Goal: Find specific page/section: Find specific page/section

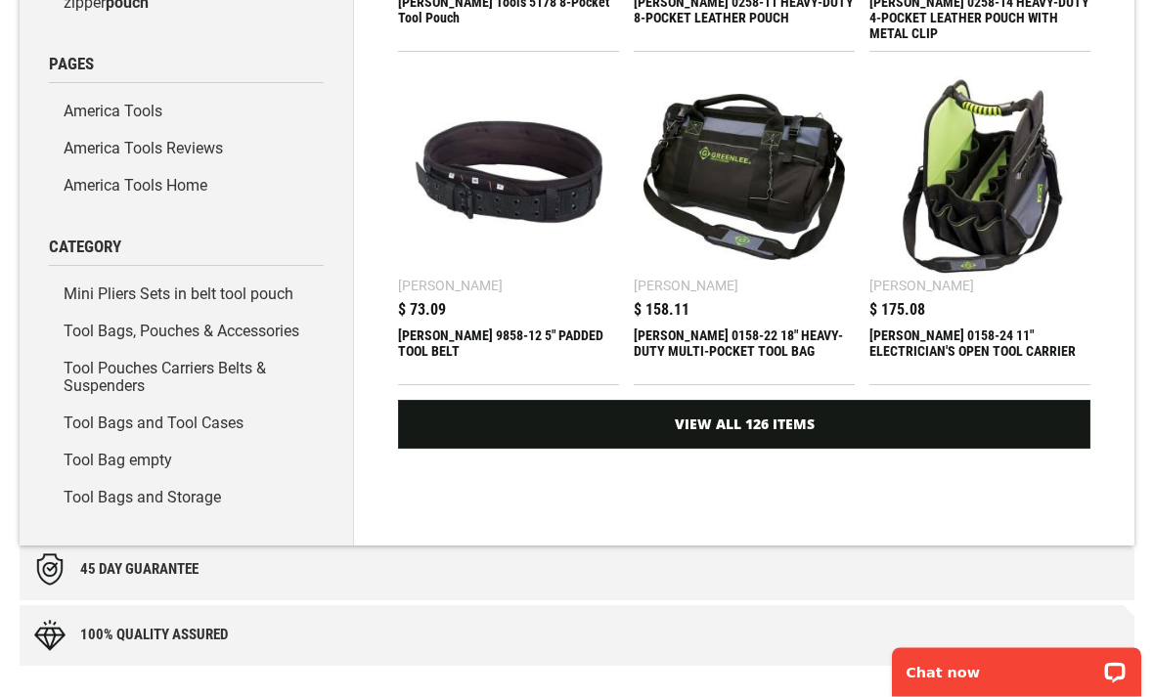
scroll to position [459, 0]
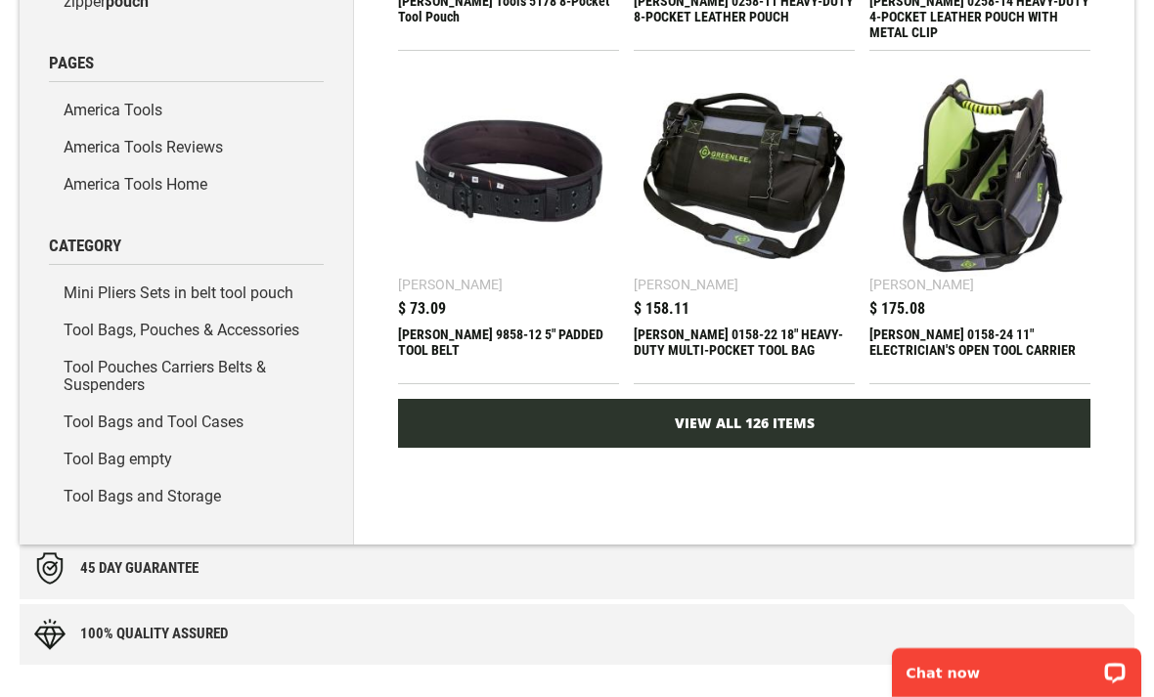
type input "**********"
click at [1063, 416] on link "View All 126 Items" at bounding box center [744, 423] width 692 height 49
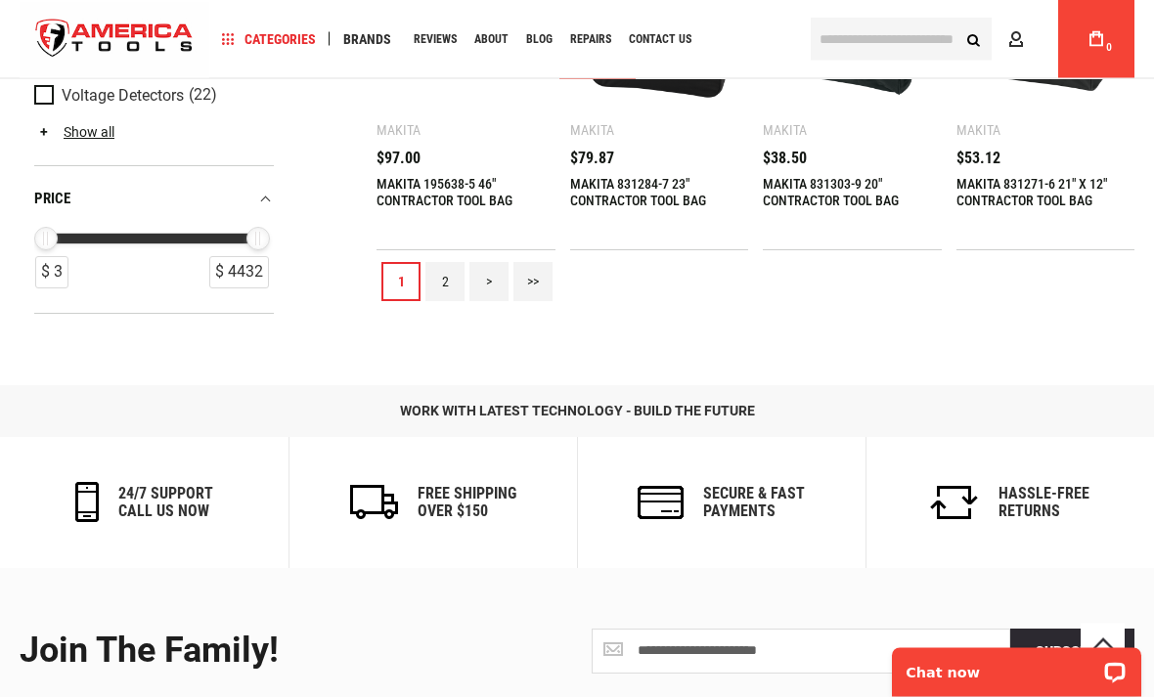
scroll to position [2165, 0]
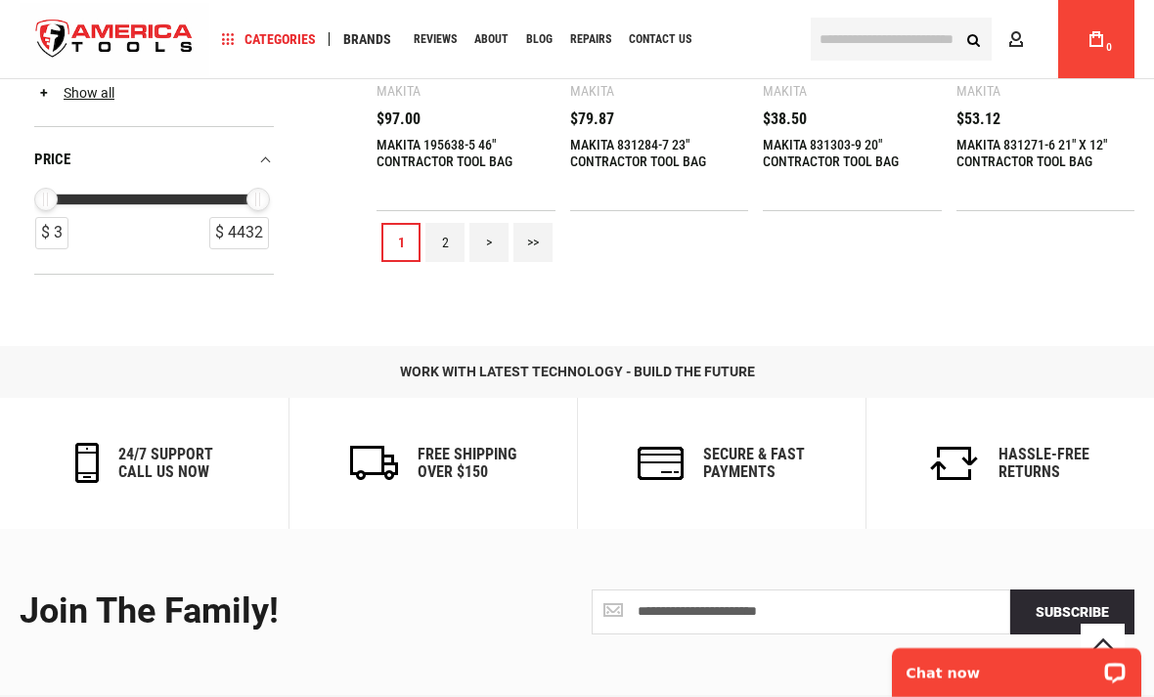
click at [453, 241] on link "2" at bounding box center [444, 242] width 39 height 39
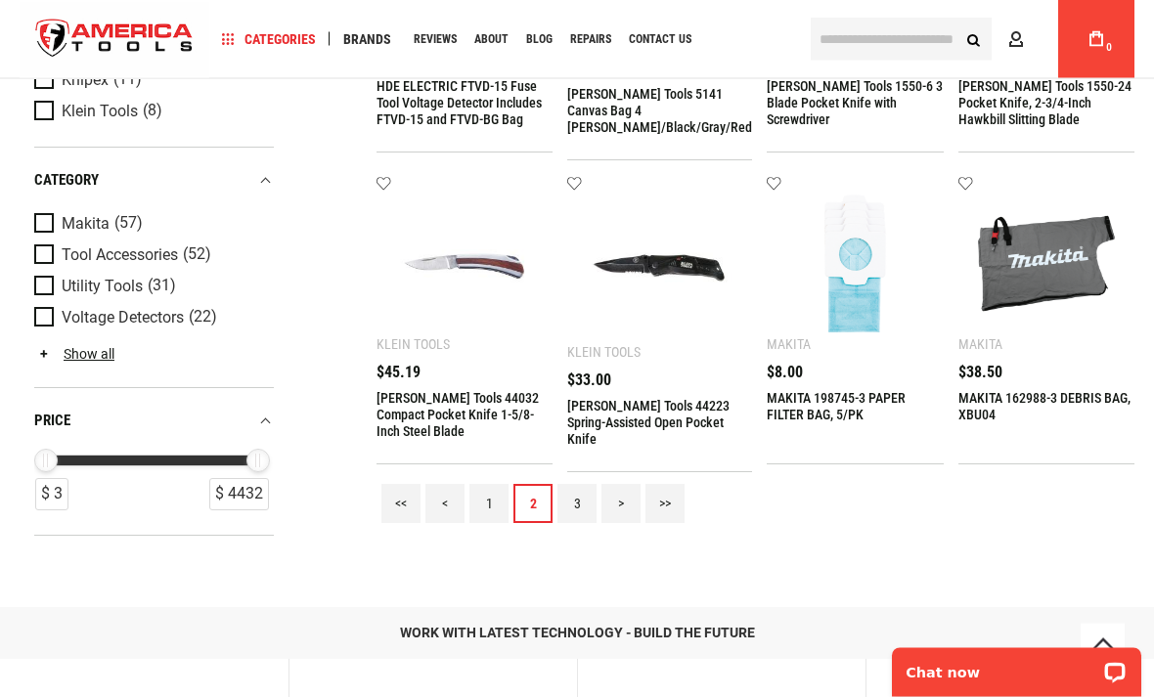
scroll to position [1942, 0]
click at [590, 484] on link "3" at bounding box center [576, 503] width 39 height 39
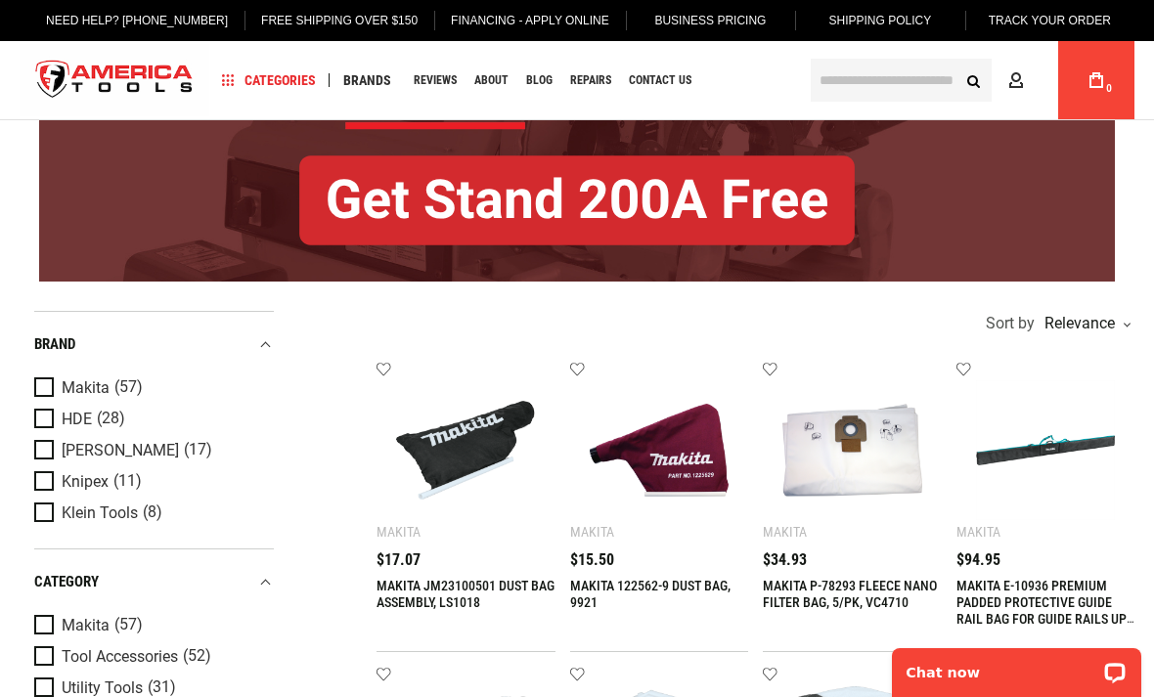
scroll to position [0, 0]
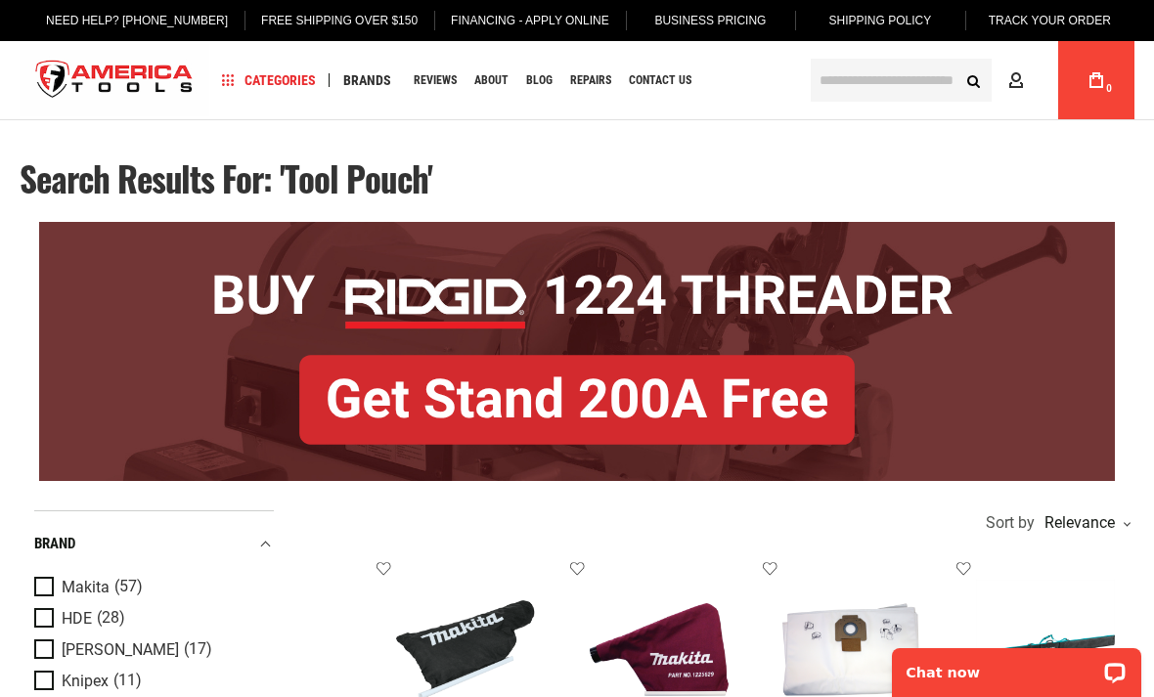
click at [119, 101] on img "store logo" at bounding box center [115, 80] width 190 height 73
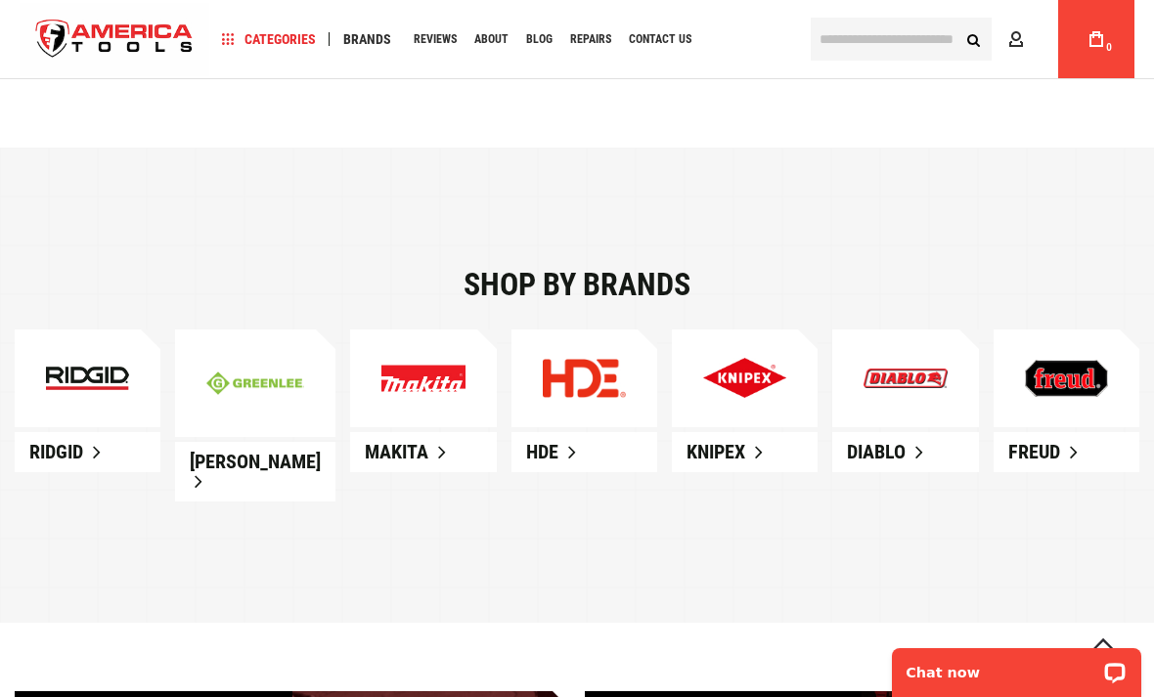
scroll to position [921, 0]
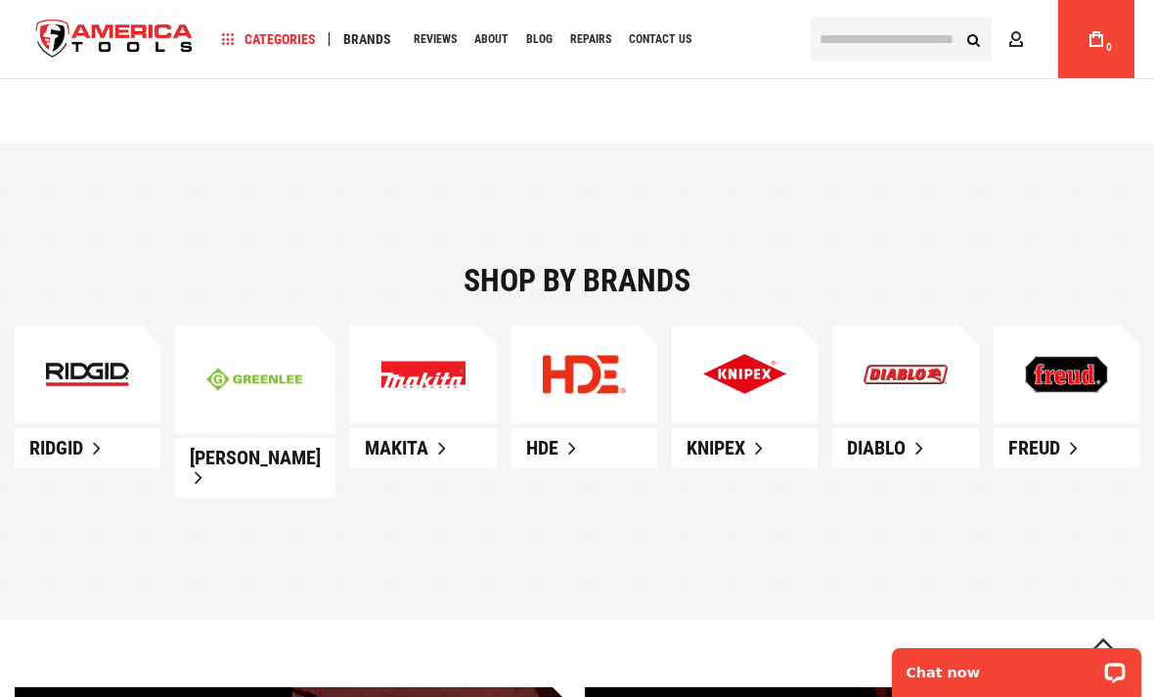
click at [758, 448] on link "Knipex" at bounding box center [745, 448] width 146 height 40
click at [729, 468] on link "Knipex" at bounding box center [745, 448] width 146 height 40
click at [755, 453] on link "Knipex" at bounding box center [745, 448] width 146 height 40
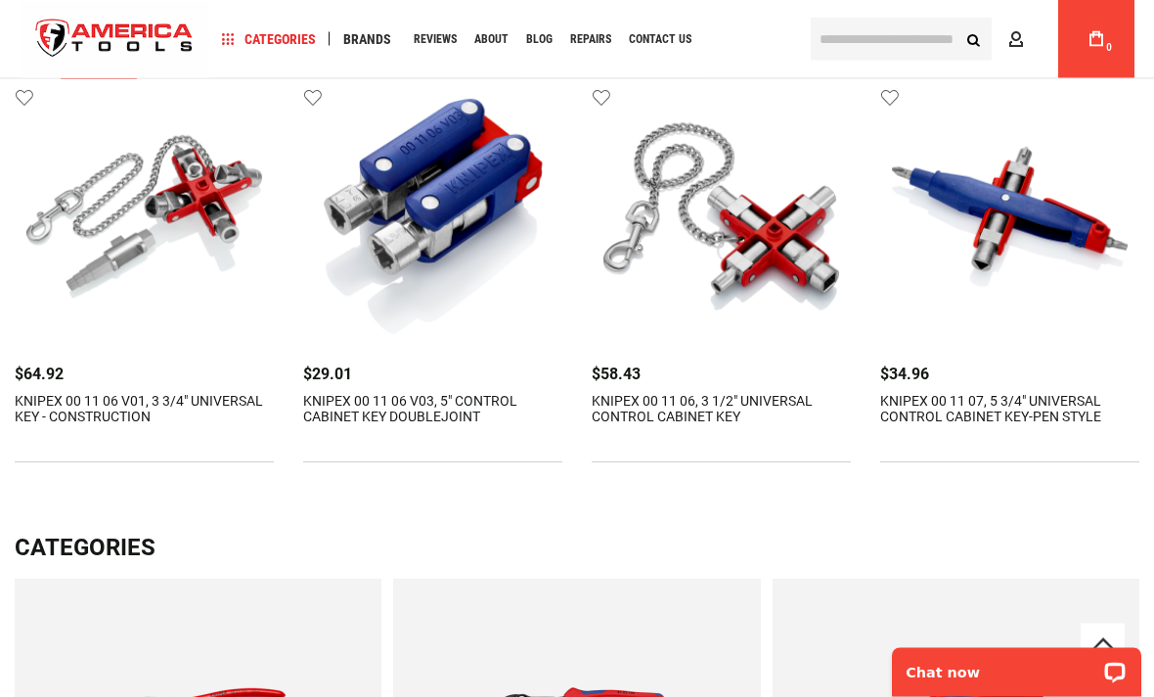
scroll to position [763, 0]
